Goal: Information Seeking & Learning: Learn about a topic

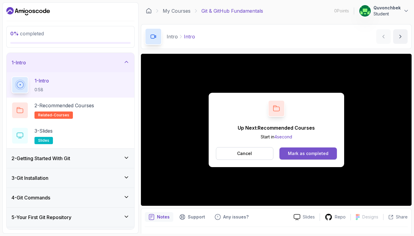
click at [312, 153] on div "Mark as completed" at bounding box center [308, 153] width 40 height 6
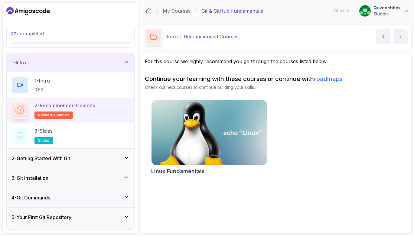
click at [204, 138] on img at bounding box center [209, 133] width 121 height 68
click at [332, 79] on link "roadmaps" at bounding box center [328, 78] width 29 height 7
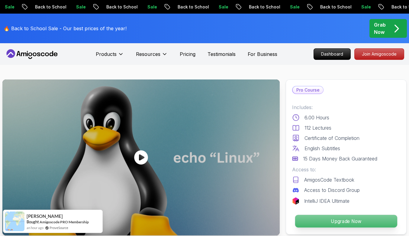
click at [328, 224] on p "Upgrade Now" at bounding box center [346, 221] width 102 height 13
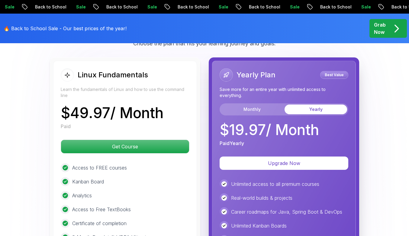
scroll to position [1375, 0]
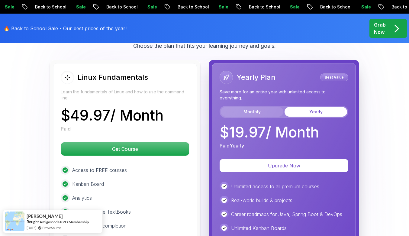
click at [253, 107] on button "Monthly" at bounding box center [252, 112] width 63 height 10
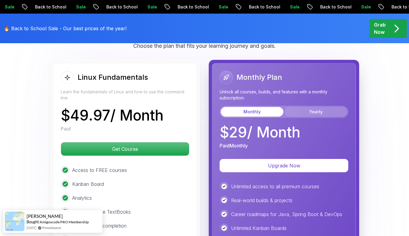
click at [306, 107] on button "Yearly" at bounding box center [316, 112] width 63 height 10
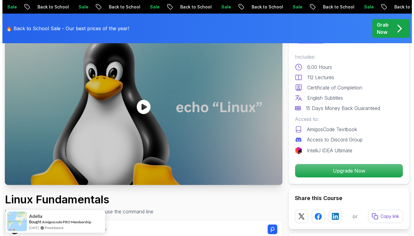
scroll to position [0, 0]
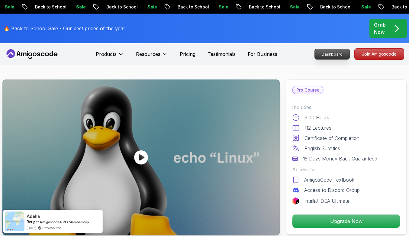
click at [338, 55] on p "Dashboard" at bounding box center [332, 54] width 35 height 10
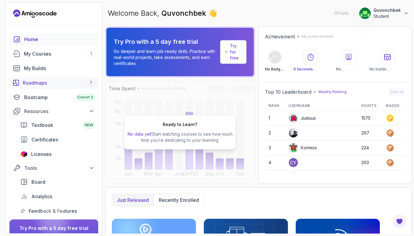
click at [51, 85] on div "Roadmaps 7" at bounding box center [59, 82] width 72 height 7
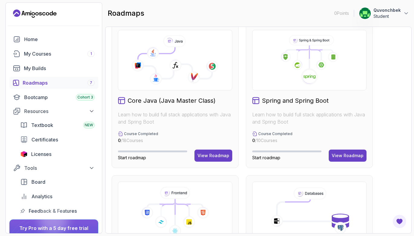
scroll to position [145, 0]
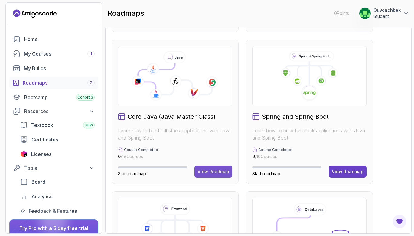
click at [208, 173] on div "View Roadmap" at bounding box center [213, 172] width 32 height 6
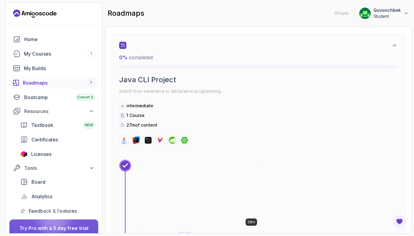
scroll to position [2400, 0]
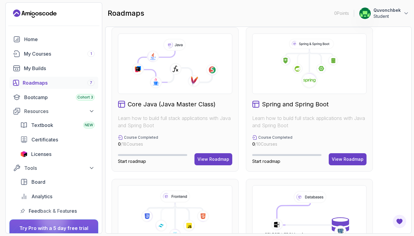
scroll to position [181, 0]
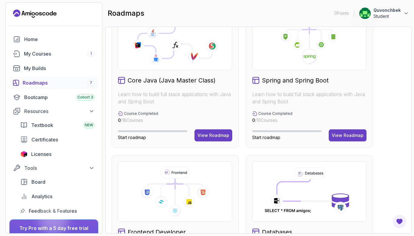
click at [178, 106] on div "Core Java (Java Master Class) Learn how to build full stack applications with J…" at bounding box center [175, 75] width 127 height 144
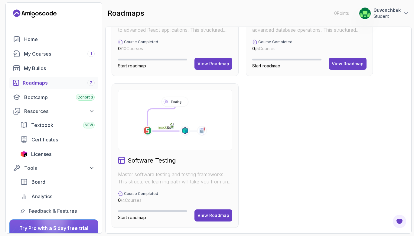
scroll to position [405, 0]
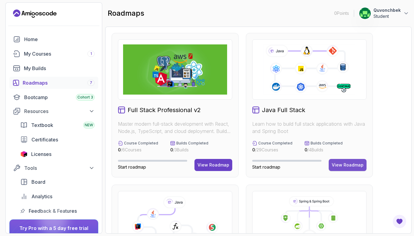
click at [352, 165] on div "View Roadmap" at bounding box center [348, 165] width 32 height 6
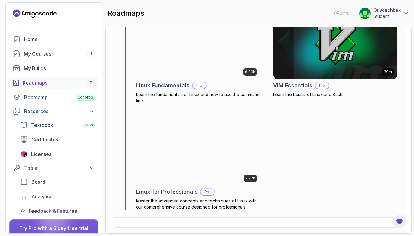
scroll to position [326, 0]
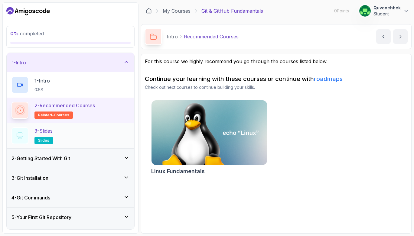
click at [80, 132] on div "3 - Slides slides" at bounding box center [70, 135] width 118 height 17
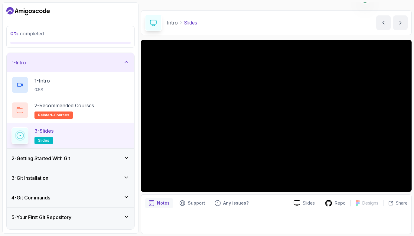
scroll to position [14, 0]
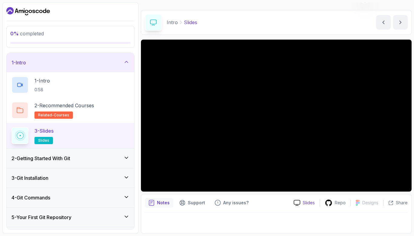
click at [306, 203] on p "Slides" at bounding box center [309, 203] width 12 height 6
click at [138, 63] on div "0 % completed 1 - Intro 1 - Intro 0:58 2 - Recommended Courses related-courses …" at bounding box center [70, 117] width 136 height 231
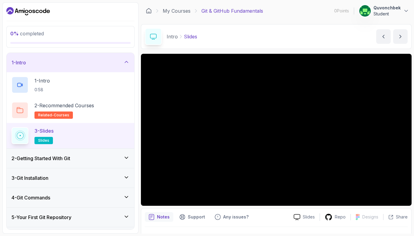
scroll to position [0, 0]
click at [264, 37] on div "Intro Slides Slides by nelson" at bounding box center [276, 36] width 270 height 25
click at [294, 28] on div "Intro Slides Slides by nelson" at bounding box center [276, 36] width 270 height 25
click at [308, 221] on div "Slides Repo Designs Design not available Share" at bounding box center [348, 217] width 119 height 10
click at [305, 213] on div "Slides Repo Designs Design not available Share" at bounding box center [348, 217] width 119 height 10
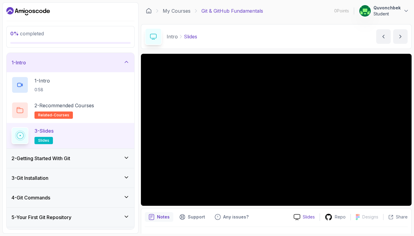
click at [306, 216] on p "Slides" at bounding box center [309, 217] width 12 height 6
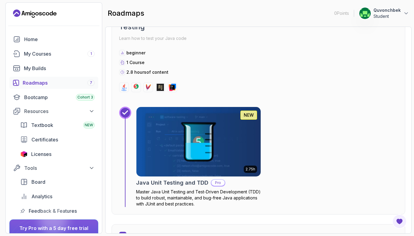
scroll to position [1741, 0]
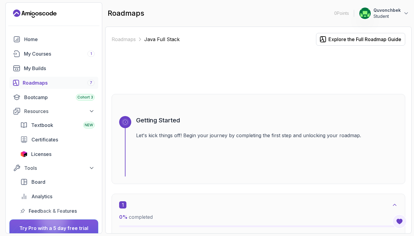
scroll to position [1741, 0]
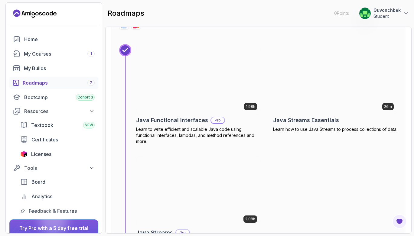
scroll to position [2321, 0]
